Goal: Check status: Check status

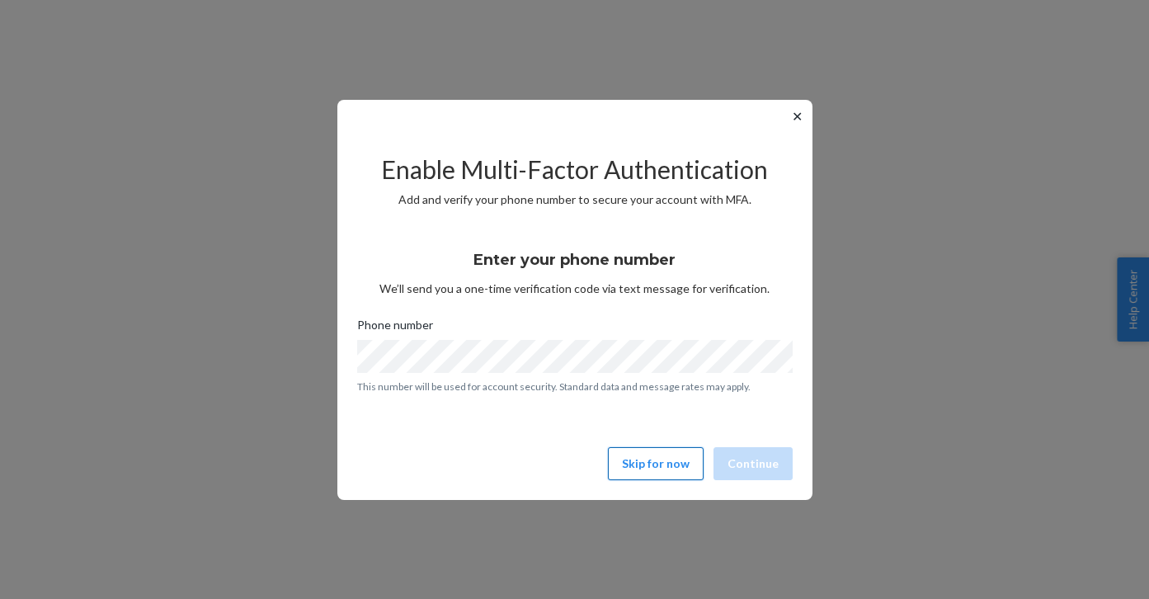
click at [656, 462] on button "Skip for now" at bounding box center [656, 463] width 96 height 33
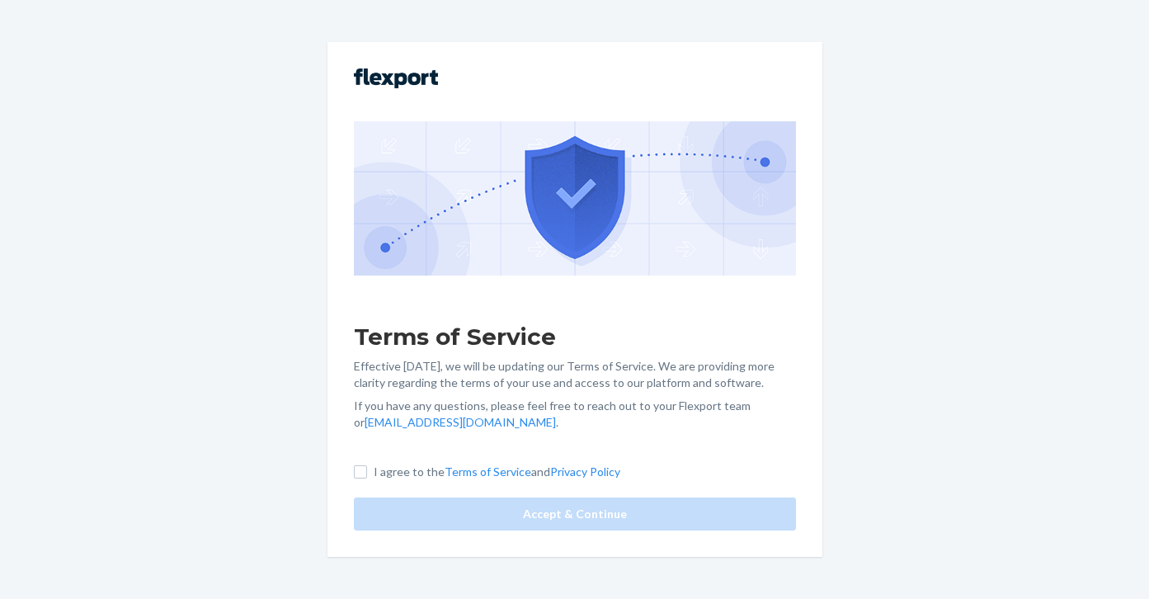
click at [366, 478] on label "I agree to the Terms of Service and Privacy Policy" at bounding box center [487, 472] width 266 height 17
click at [366, 478] on input "I agree to the Terms of Service and Privacy Policy" at bounding box center [360, 471] width 13 height 13
checkbox input "true"
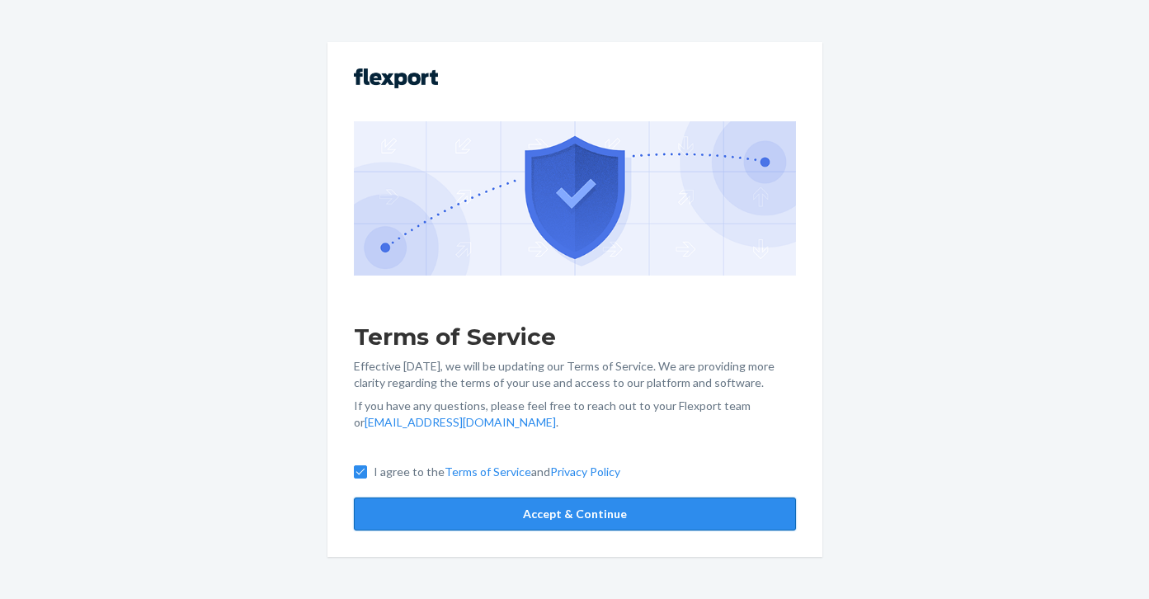
click at [465, 502] on button "Accept & Continue" at bounding box center [575, 513] width 442 height 33
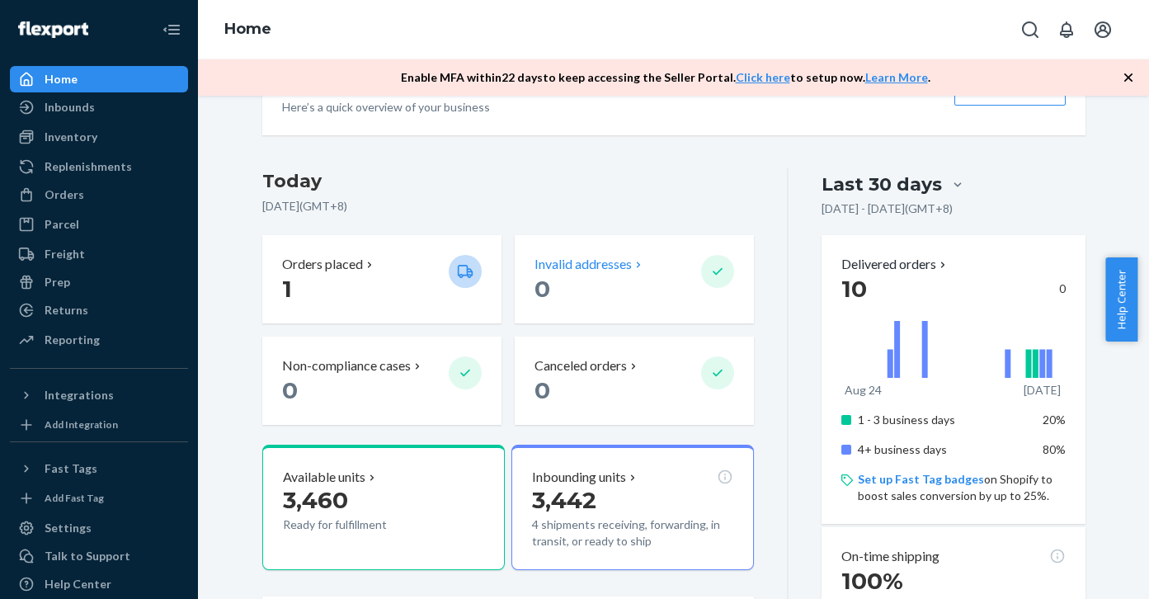
scroll to position [316, 0]
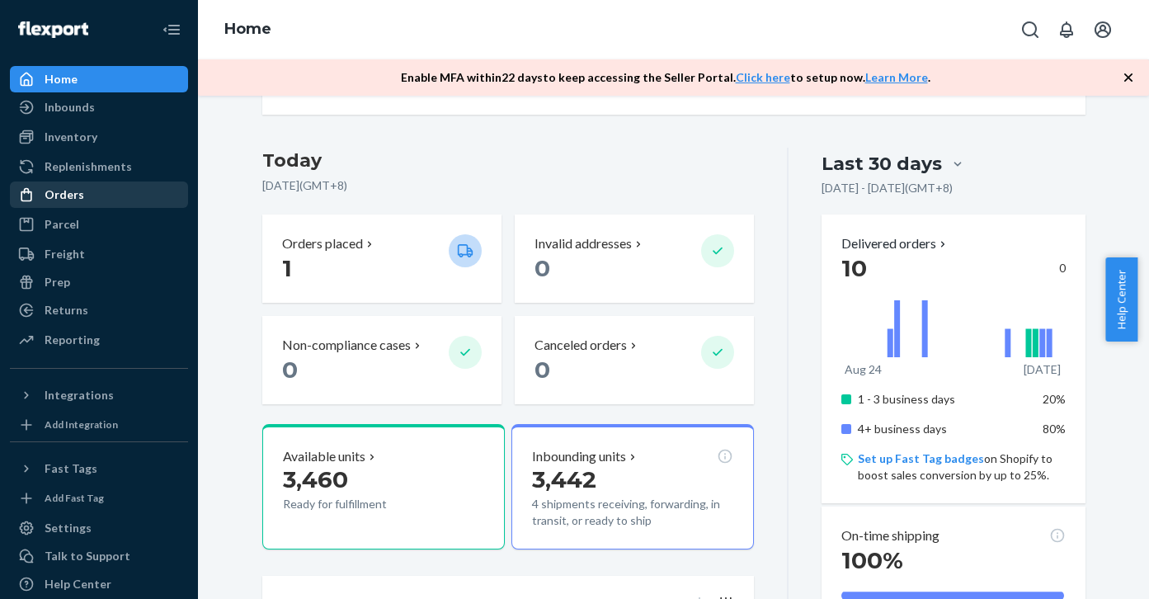
click at [88, 207] on link "Orders" at bounding box center [99, 195] width 178 height 26
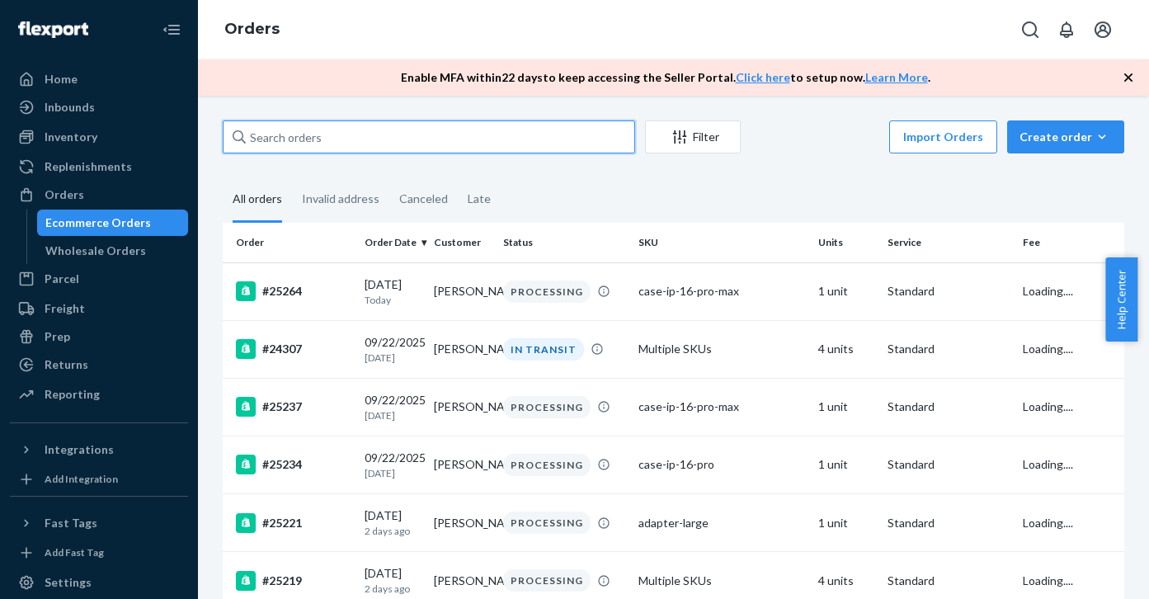
click at [454, 143] on input "text" at bounding box center [429, 136] width 413 height 33
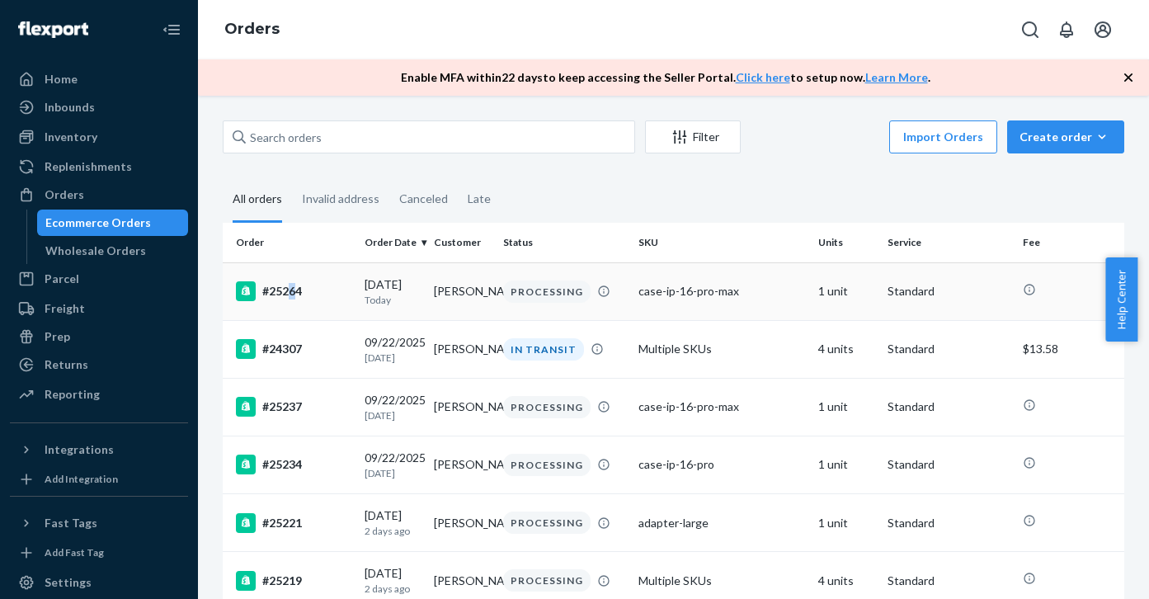
click at [292, 291] on div "#25264" at bounding box center [294, 291] width 116 height 20
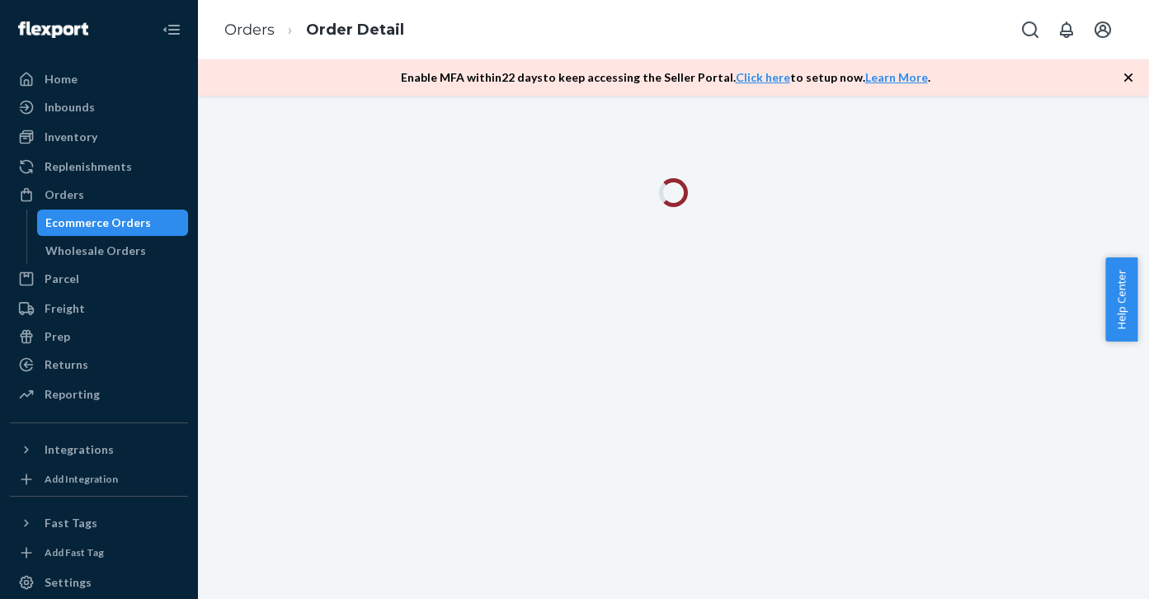
click at [1129, 75] on icon "button" at bounding box center [1128, 77] width 17 height 17
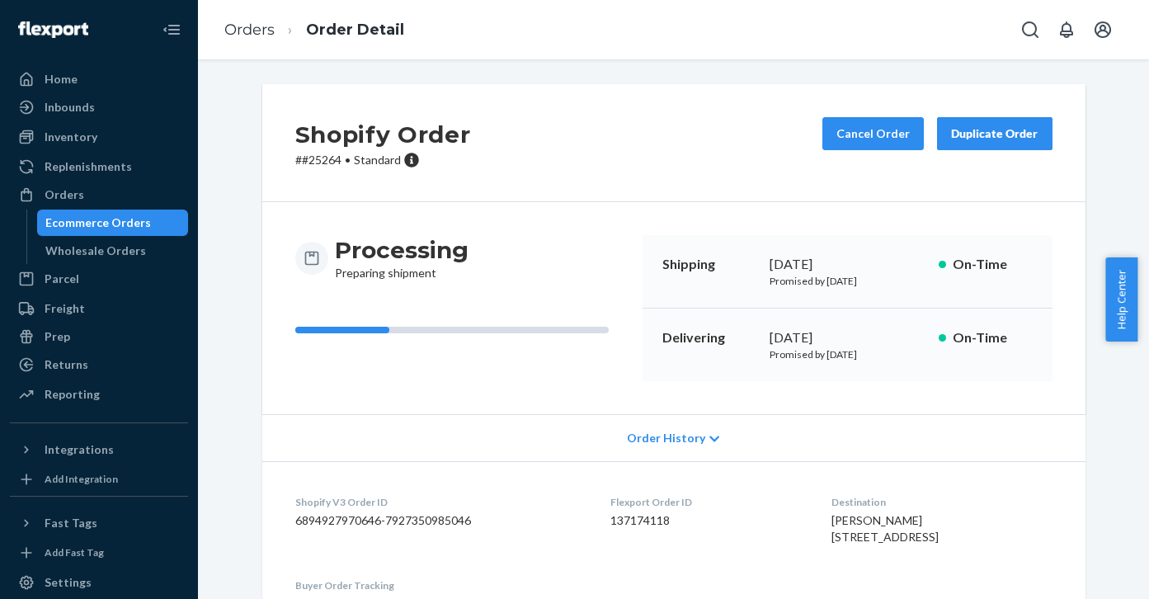
click at [710, 441] on icon at bounding box center [715, 439] width 10 height 12
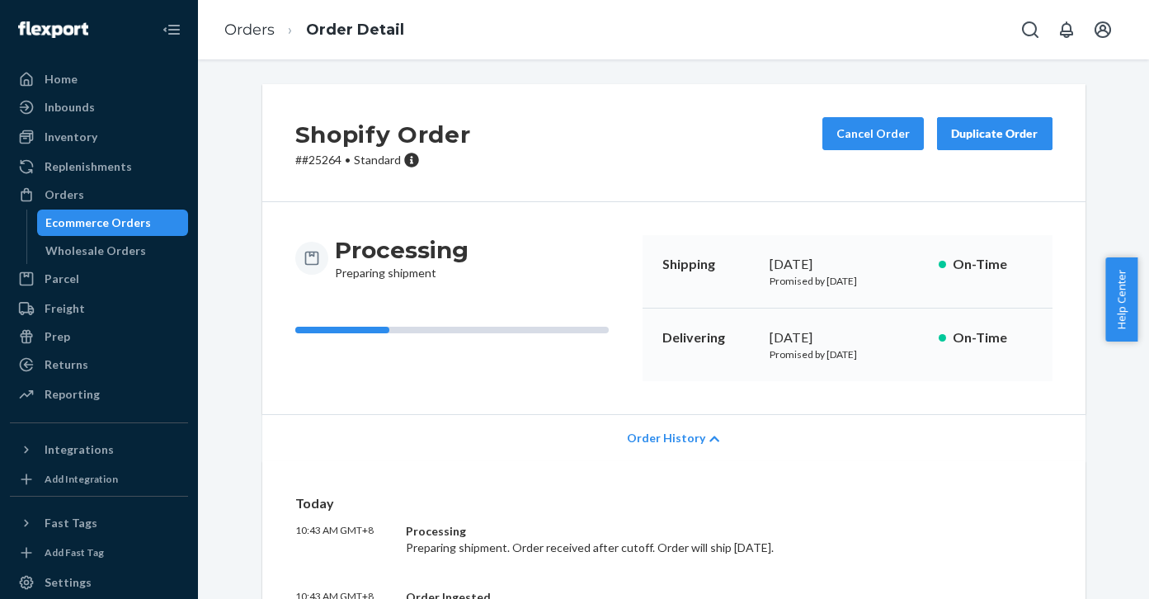
click at [622, 128] on div "Shopify Order # #25264 • Standard Cancel Order Duplicate Order" at bounding box center [673, 143] width 823 height 118
click at [256, 30] on link "Orders" at bounding box center [249, 30] width 50 height 18
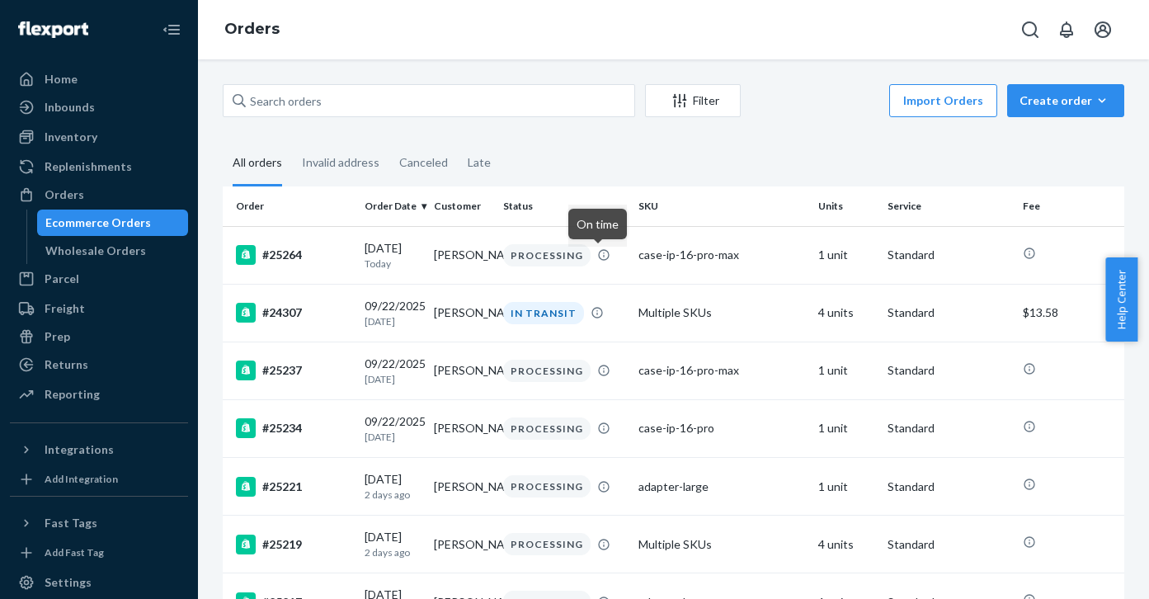
click at [800, 164] on fieldset "All orders Invalid address Canceled Late" at bounding box center [674, 163] width 902 height 45
click at [281, 258] on div "#25264" at bounding box center [294, 255] width 116 height 20
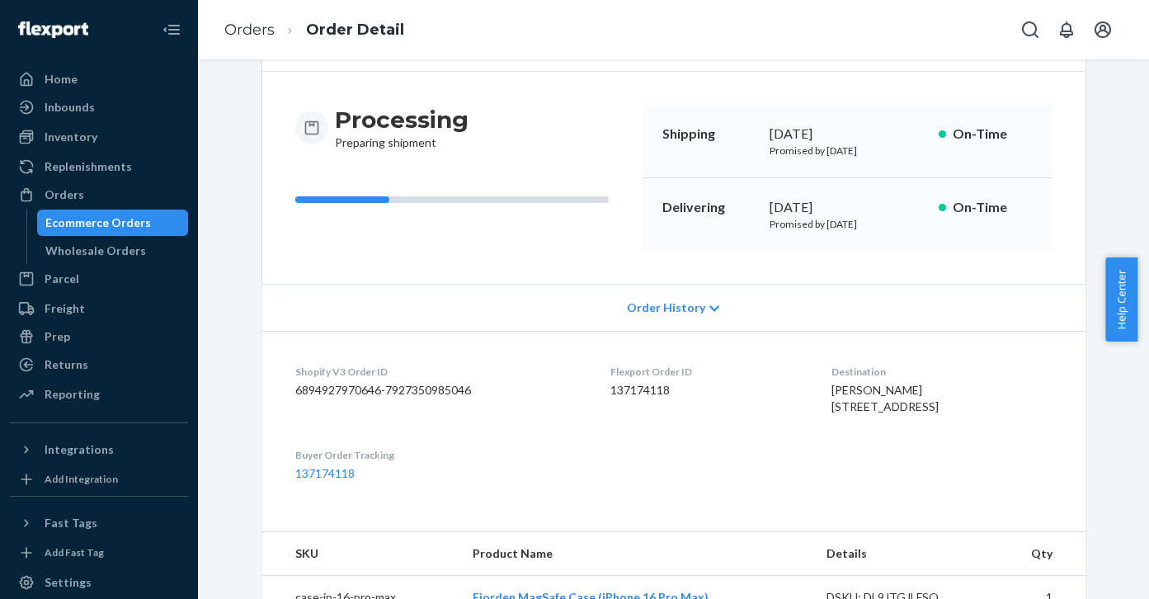
scroll to position [204, 0]
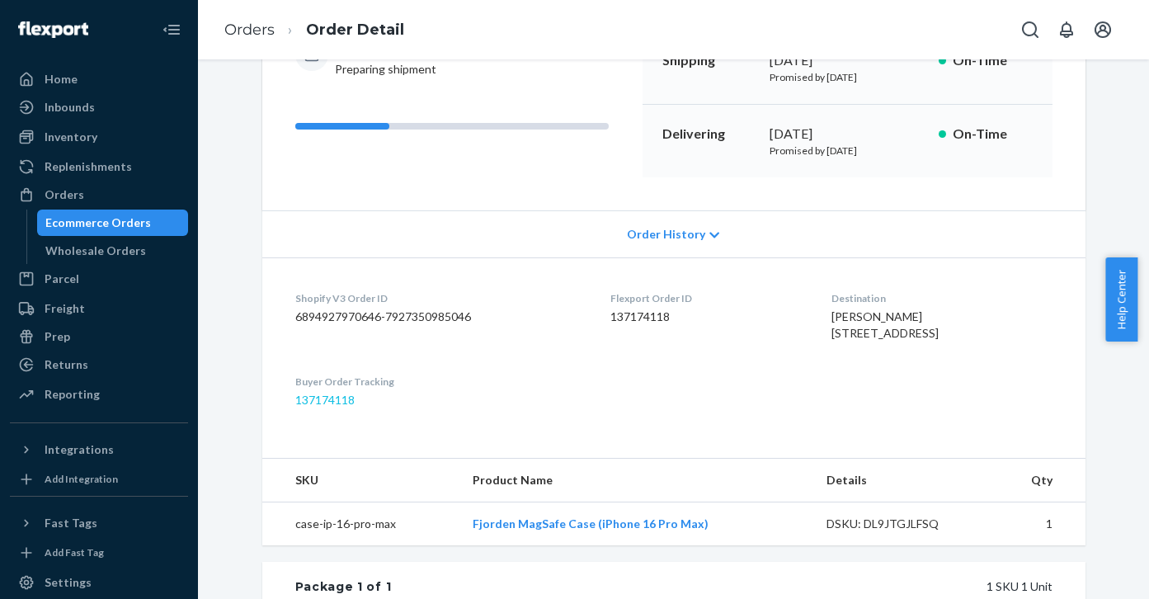
click at [310, 407] on link "137174118" at bounding box center [324, 400] width 59 height 14
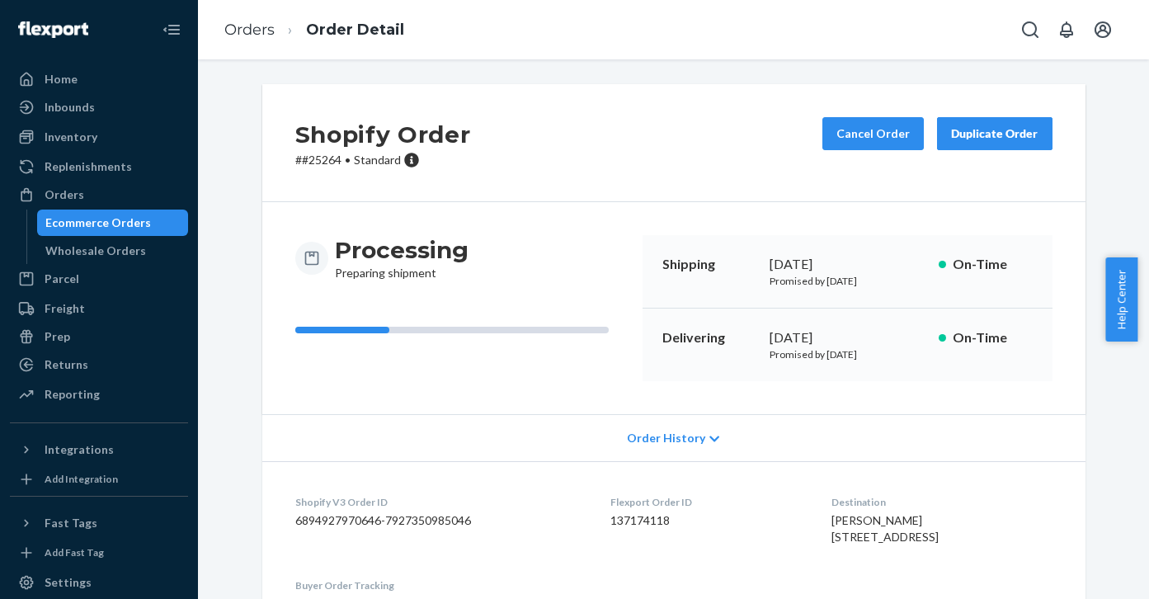
click at [471, 189] on div "Shopify Order # #25264 • Standard Cancel Order Duplicate Order" at bounding box center [673, 143] width 823 height 118
click at [465, 88] on div "Shopify Order # #25264 • Standard Cancel Order Duplicate Order" at bounding box center [673, 143] width 823 height 118
click at [98, 92] on link "Home" at bounding box center [99, 79] width 178 height 26
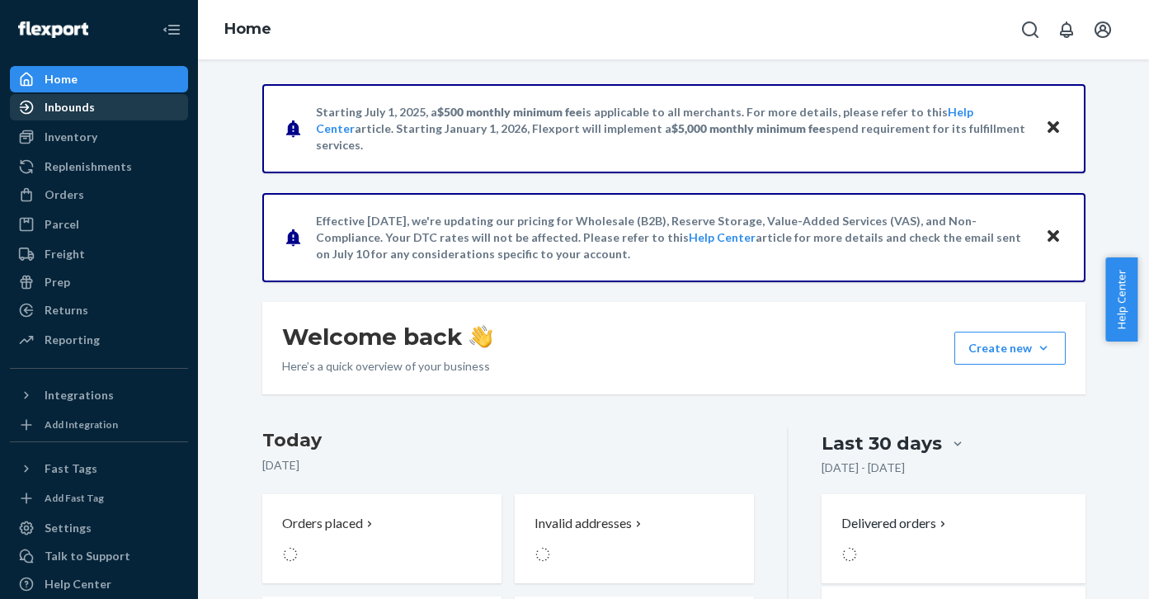
click at [94, 104] on div "Inbounds" at bounding box center [99, 107] width 175 height 23
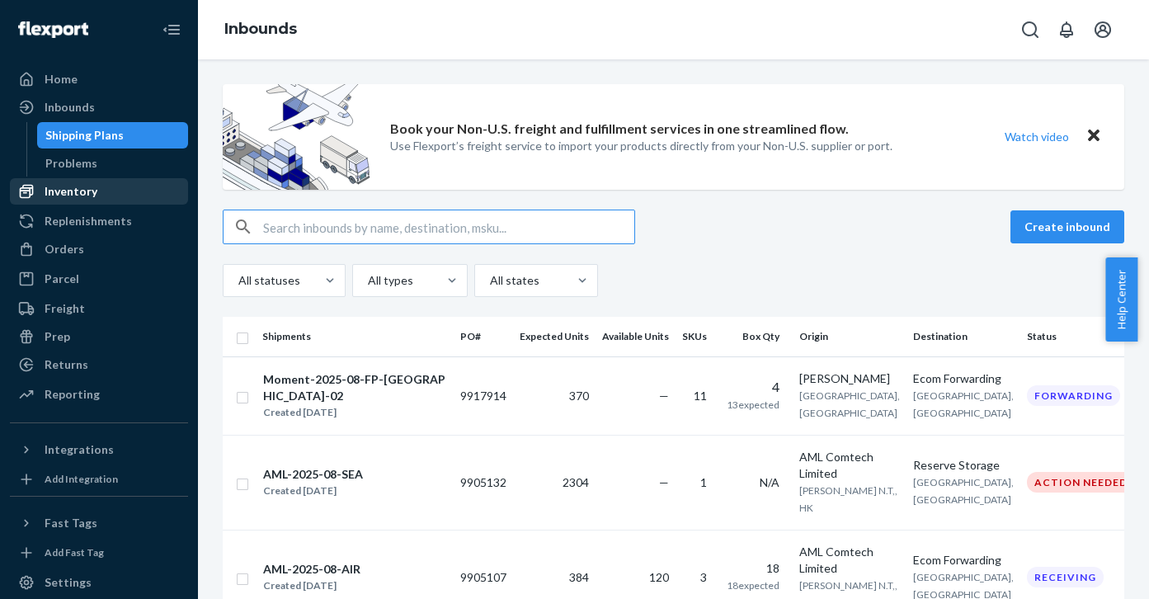
click at [110, 186] on div "Inventory" at bounding box center [99, 191] width 175 height 23
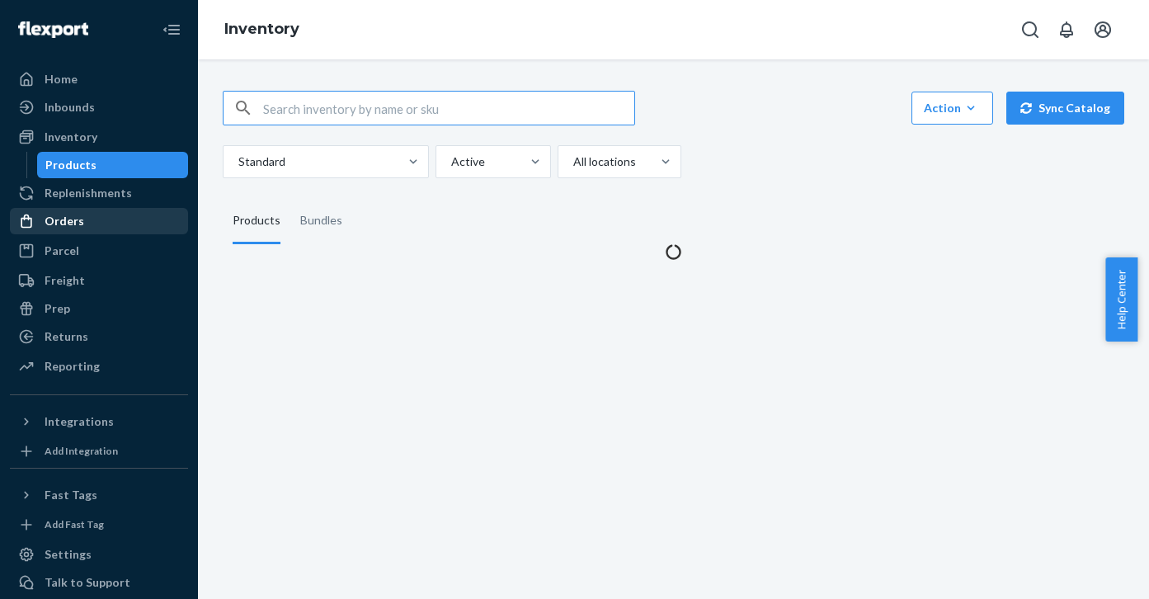
click at [97, 209] on link "Orders" at bounding box center [99, 221] width 178 height 26
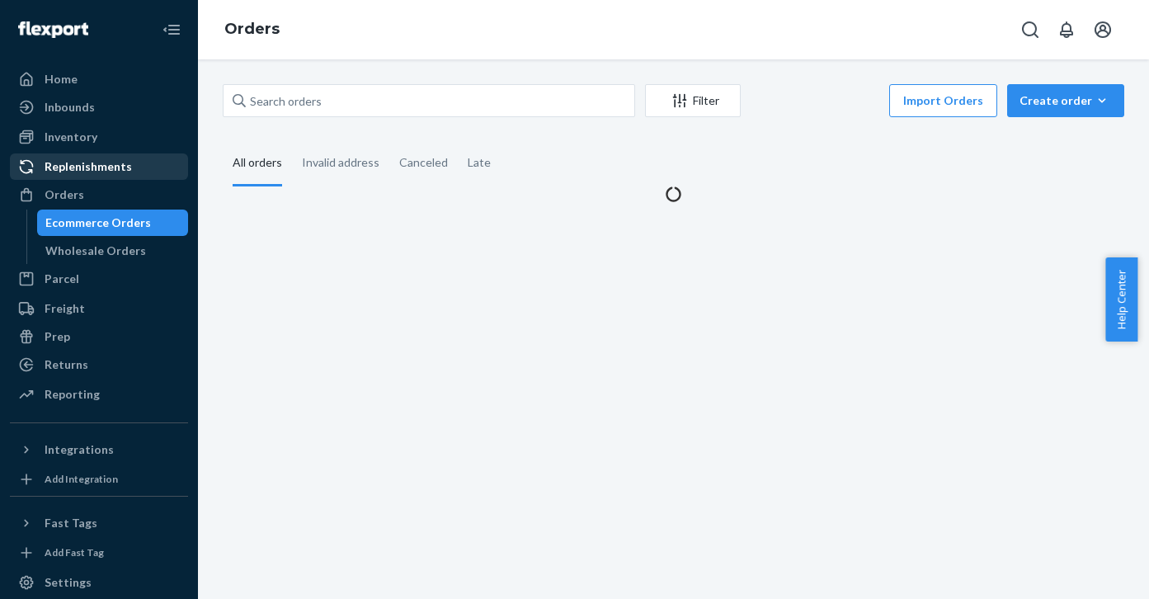
click at [107, 166] on div "Replenishments" at bounding box center [88, 166] width 87 height 17
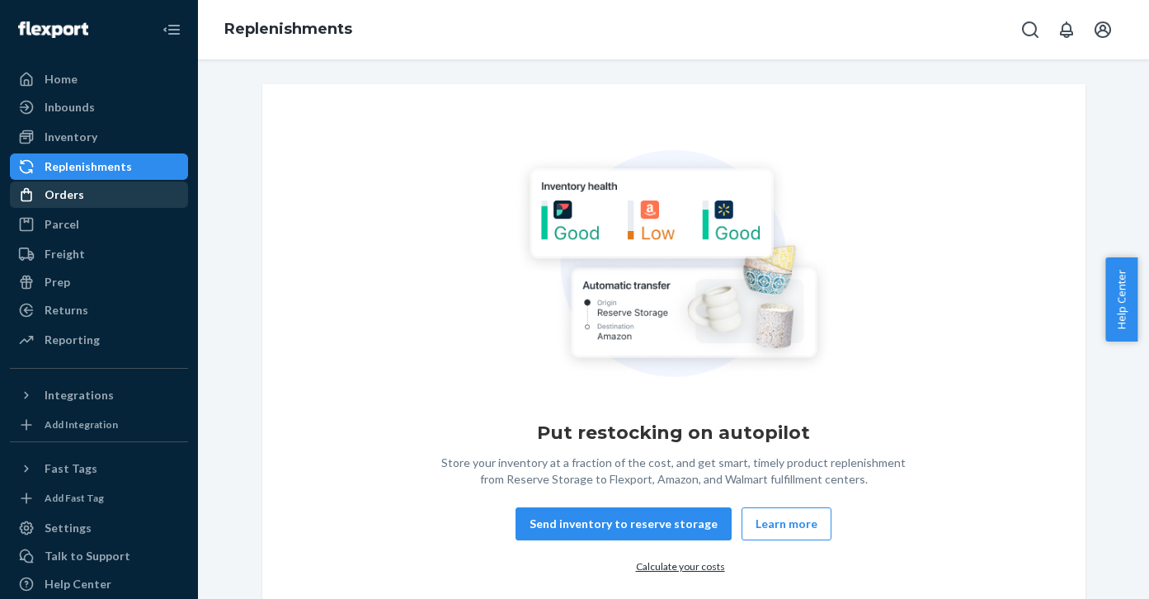
click at [84, 204] on div "Orders" at bounding box center [99, 194] width 175 height 23
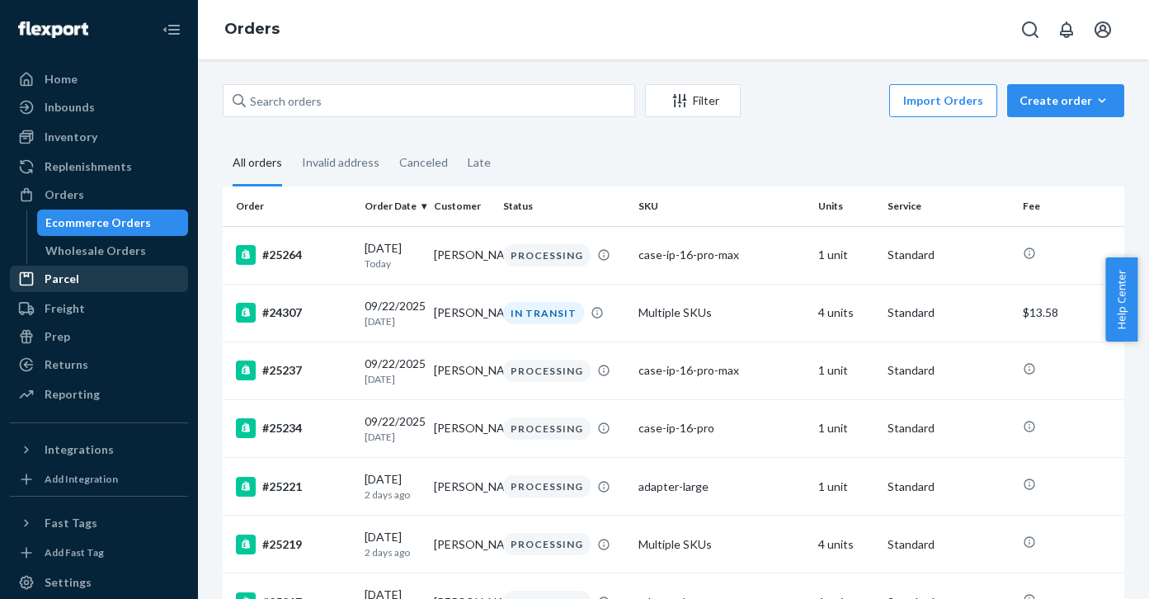
click at [71, 275] on div "Parcel" at bounding box center [62, 279] width 35 height 17
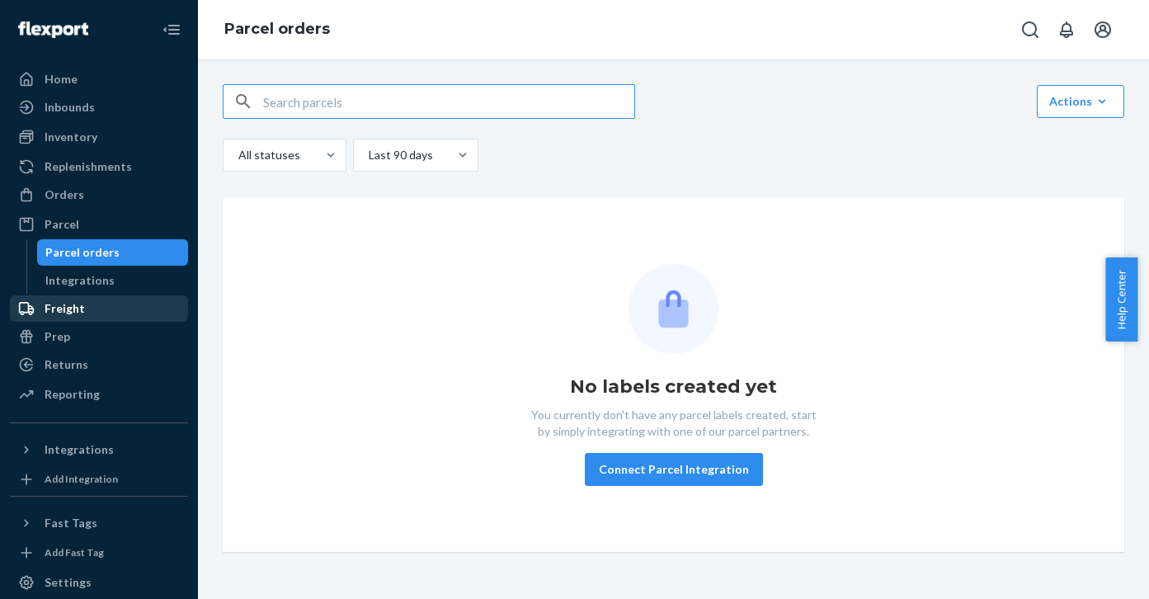
click at [63, 306] on div "Freight" at bounding box center [65, 308] width 40 height 17
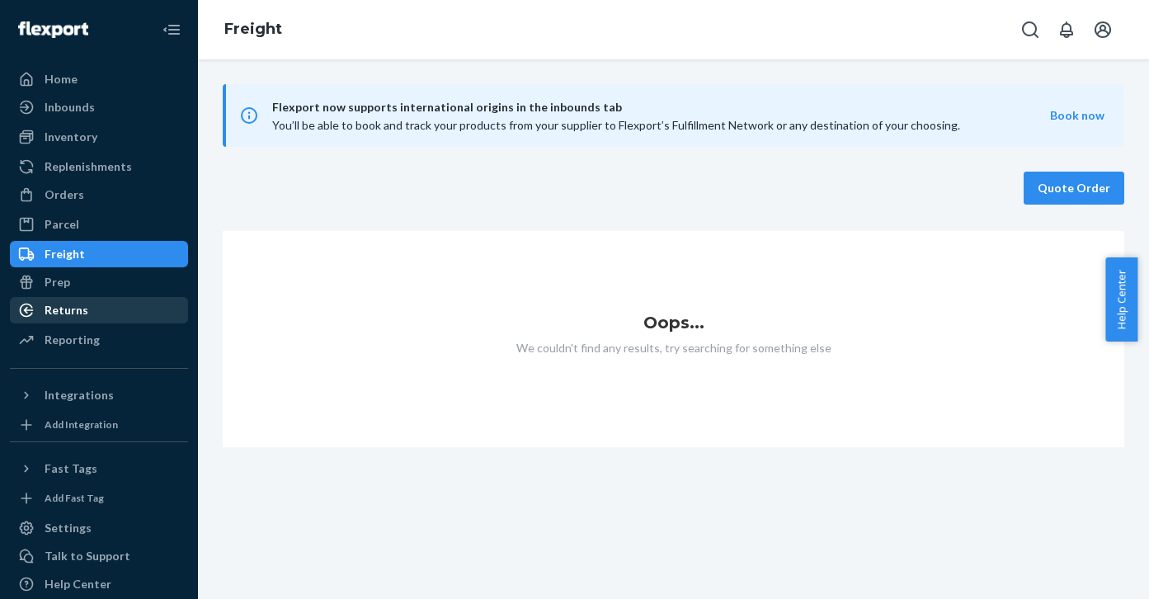
click at [96, 307] on div "Returns" at bounding box center [99, 310] width 175 height 23
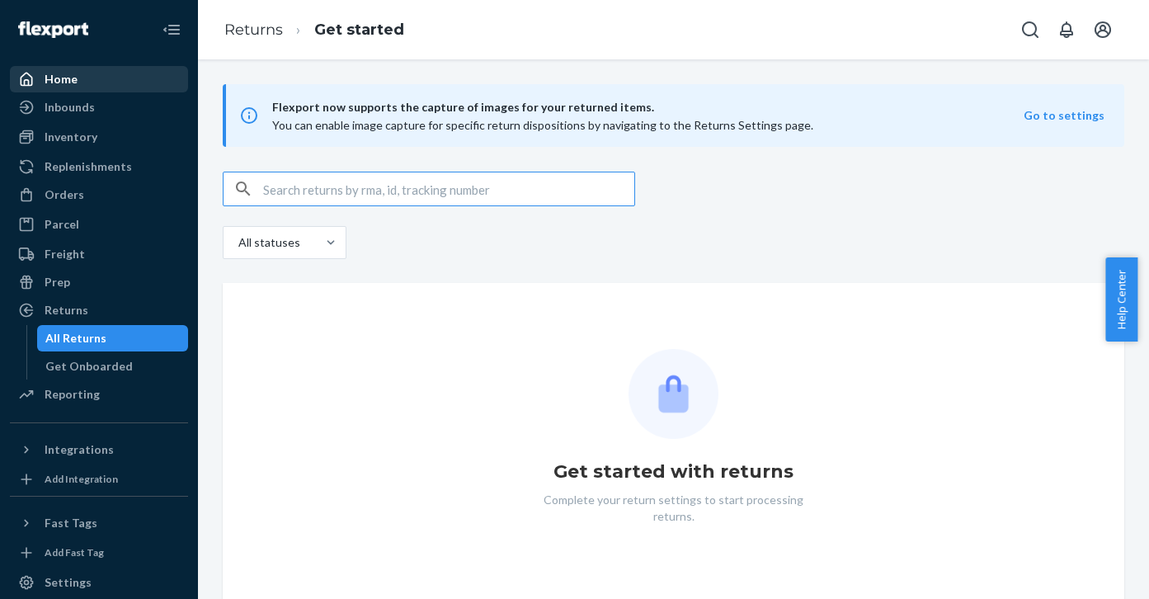
click at [127, 87] on div "Home" at bounding box center [99, 79] width 175 height 23
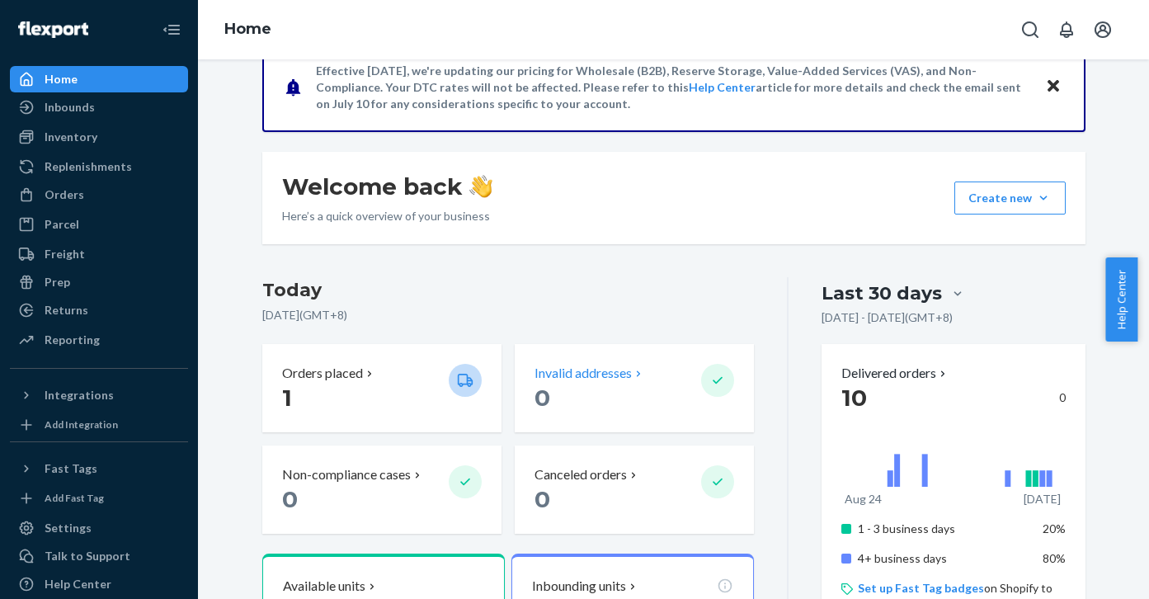
scroll to position [283, 0]
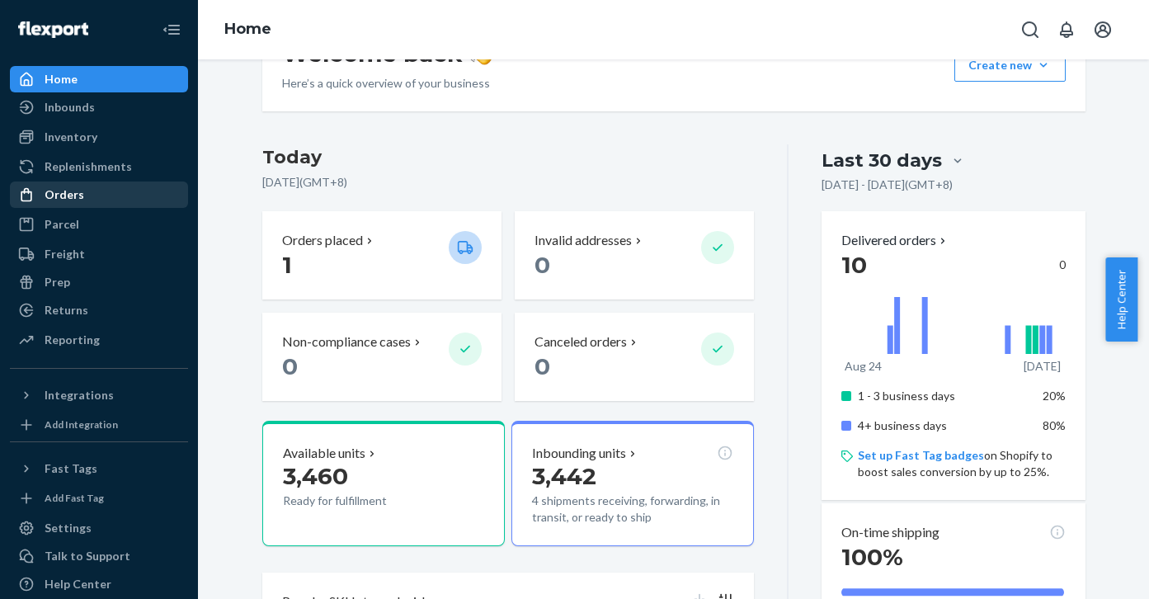
click at [106, 196] on div "Orders" at bounding box center [99, 194] width 175 height 23
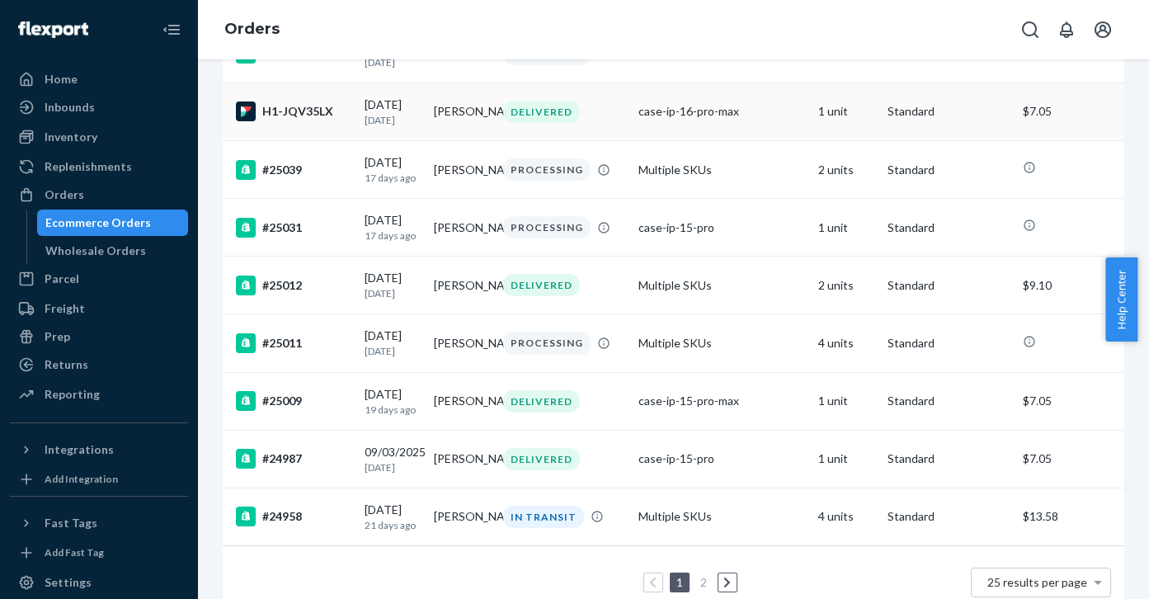
scroll to position [1236, 0]
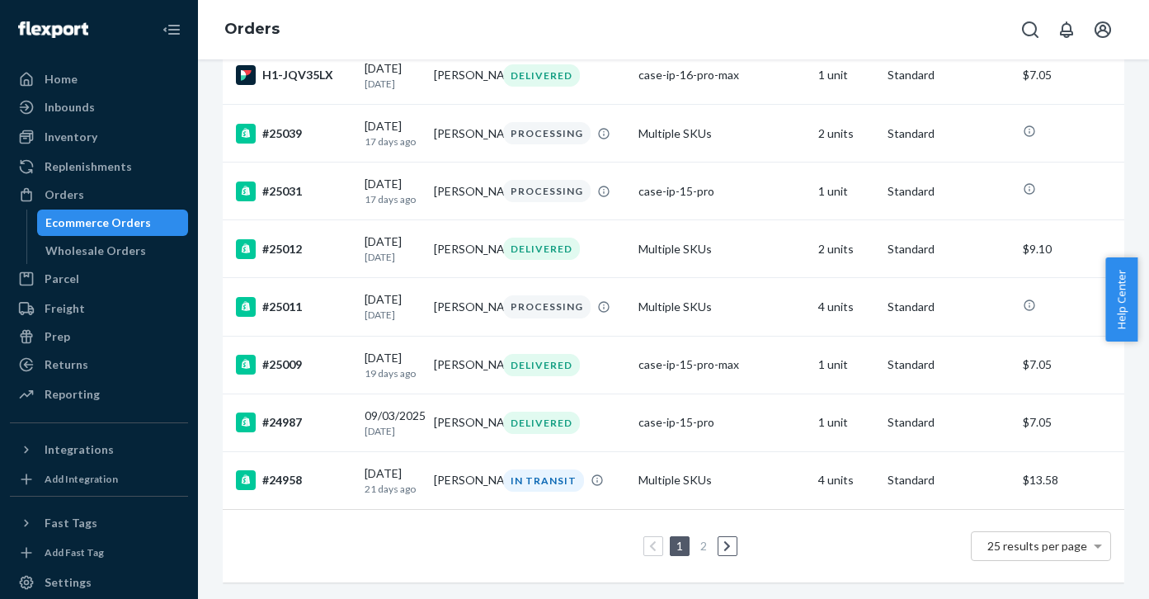
click at [724, 540] on icon at bounding box center [727, 546] width 7 height 12
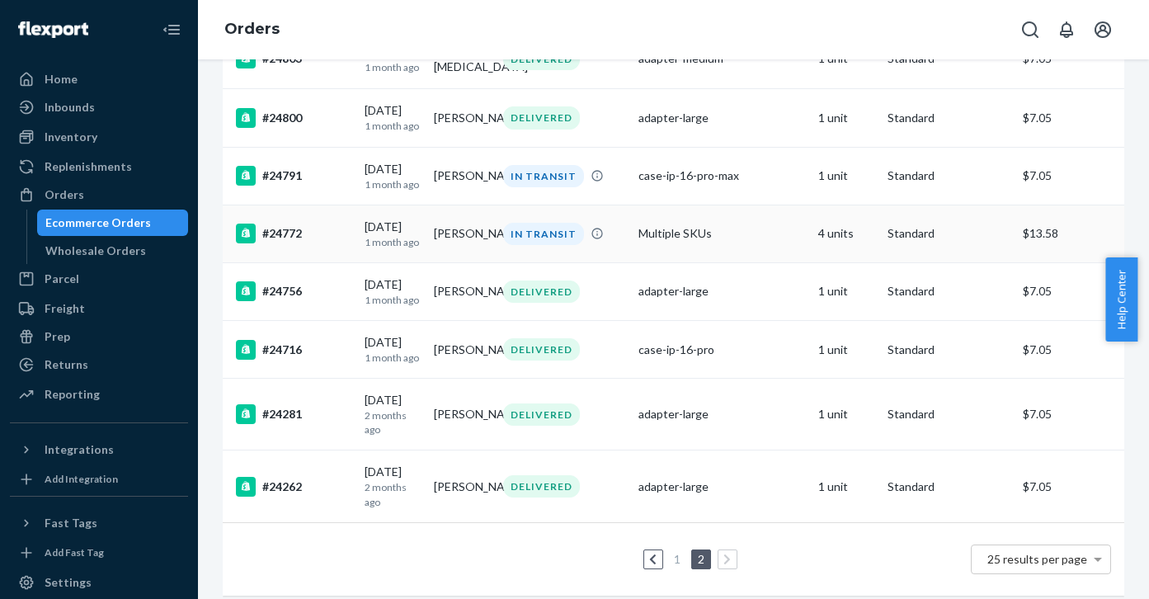
scroll to position [650, 0]
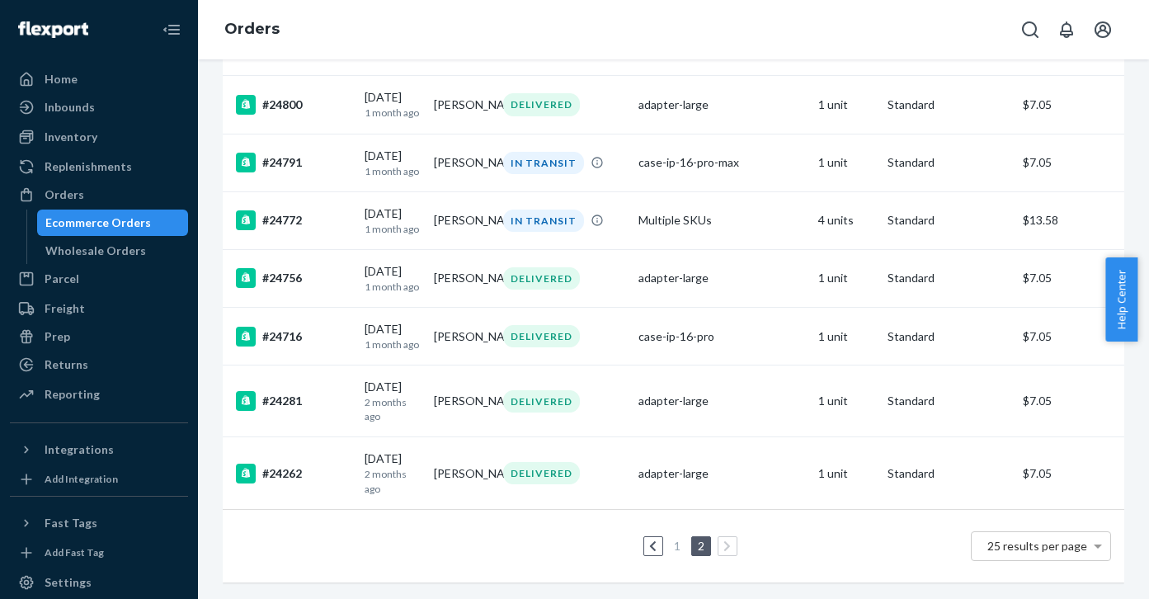
click at [649, 540] on icon at bounding box center [652, 546] width 7 height 12
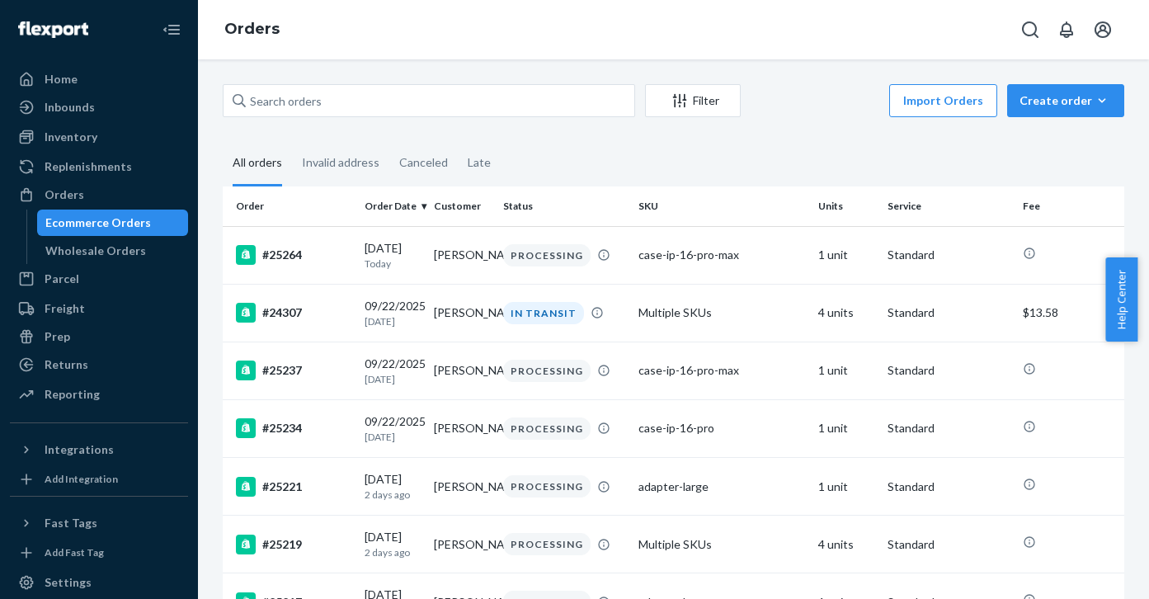
drag, startPoint x: 474, startPoint y: 49, endPoint x: 461, endPoint y: 26, distance: 26.6
click at [475, 48] on div "Orders" at bounding box center [673, 29] width 951 height 59
click at [78, 192] on div "Orders" at bounding box center [65, 194] width 40 height 17
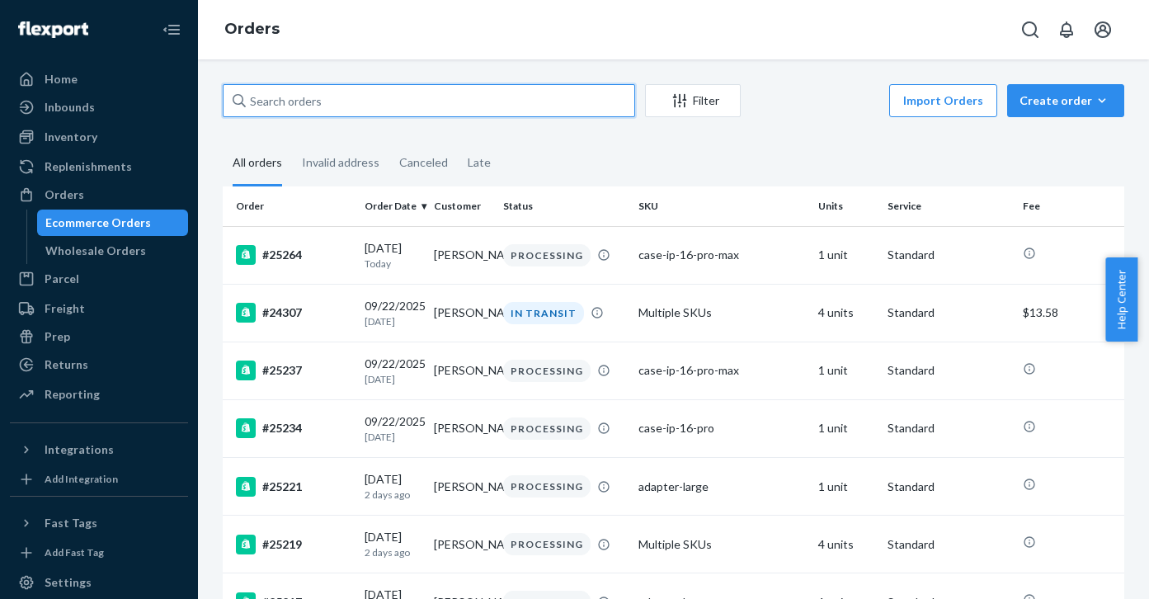
click at [356, 98] on input "text" at bounding box center [429, 100] width 413 height 33
paste input "25124"
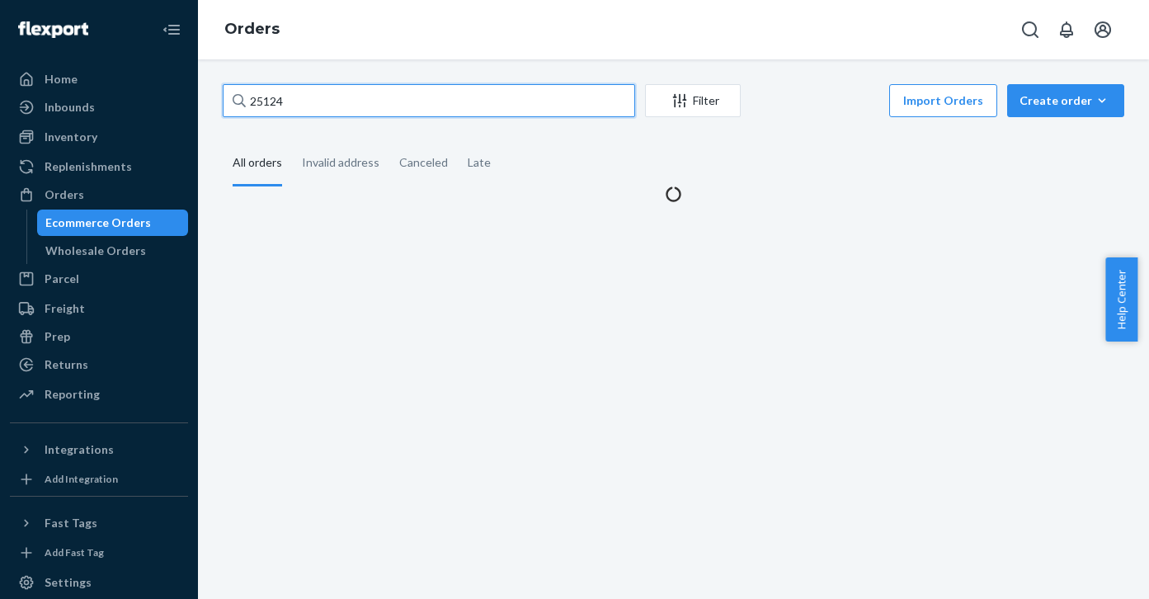
type input "25124"
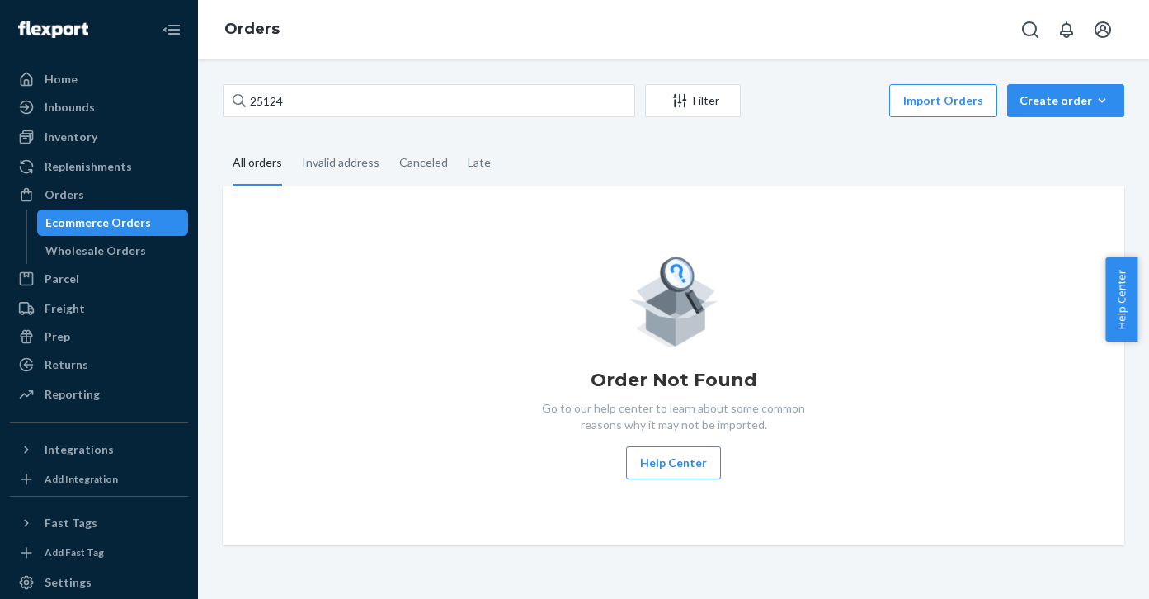
click at [747, 226] on div "Order Not Found Go to our help center to learn about some common reasons why it…" at bounding box center [674, 365] width 902 height 359
click at [715, 334] on div "Order Not Found Go to our help center to learn about some common reasons why it…" at bounding box center [673, 365] width 875 height 227
